Goal: Book appointment/travel/reservation

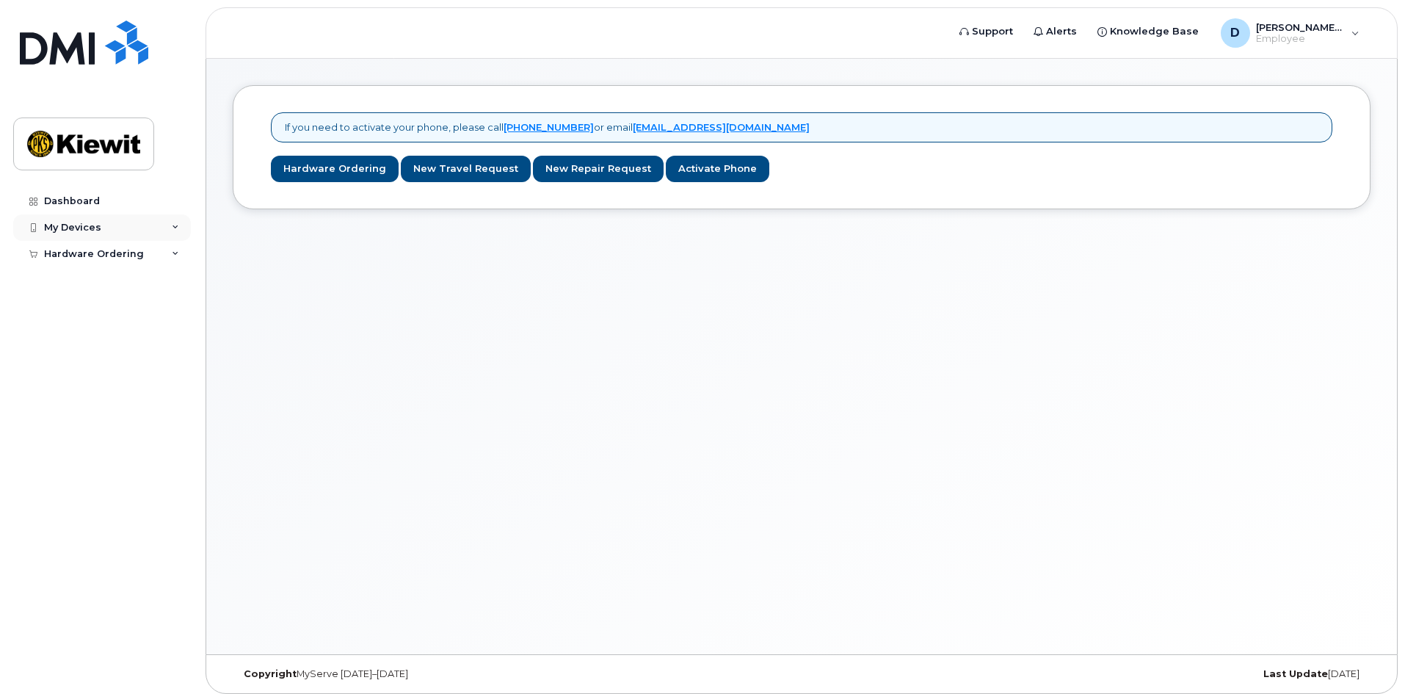
click at [178, 225] on icon at bounding box center [175, 227] width 7 height 7
click at [171, 280] on div "Hardware Ordering" at bounding box center [102, 282] width 178 height 26
click at [448, 170] on link "New Travel Request" at bounding box center [466, 169] width 130 height 27
click at [1013, 35] on span "Support" at bounding box center [992, 31] width 41 height 15
